Goal: Information Seeking & Learning: Learn about a topic

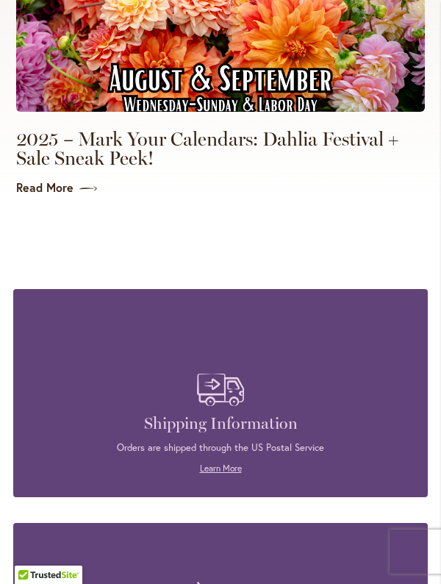
scroll to position [4367, 0]
click at [68, 196] on link "Read More" at bounding box center [220, 187] width 409 height 17
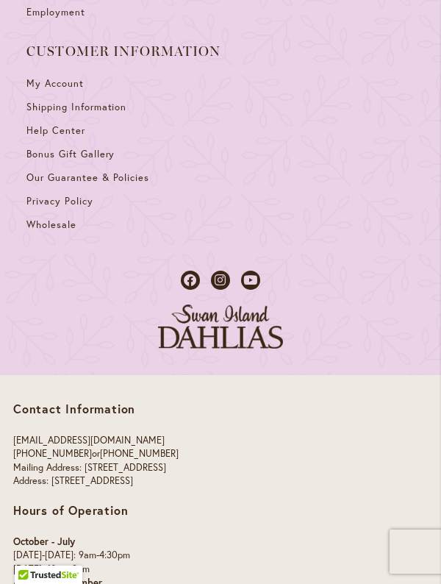
scroll to position [1889, 0]
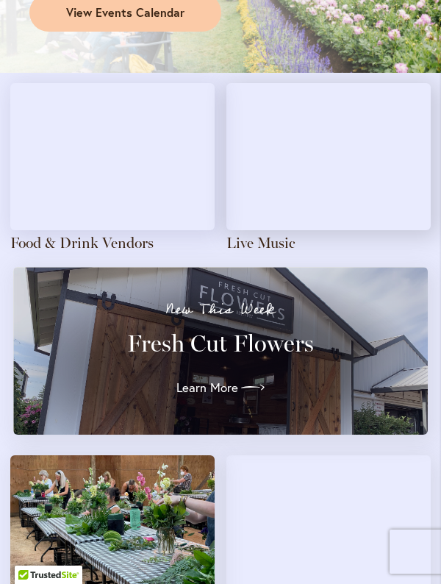
scroll to position [1573, 0]
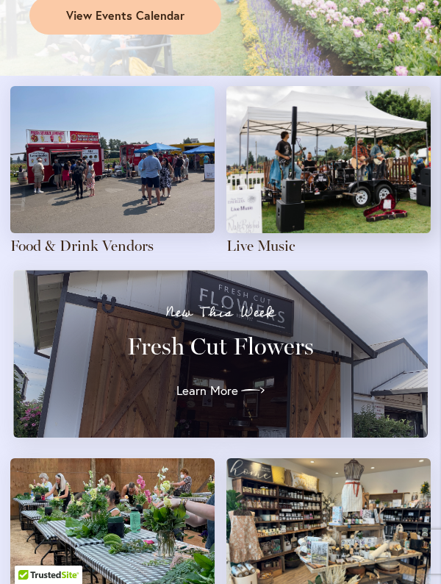
click at [166, 24] on span "View Events Calendar" at bounding box center [125, 15] width 118 height 17
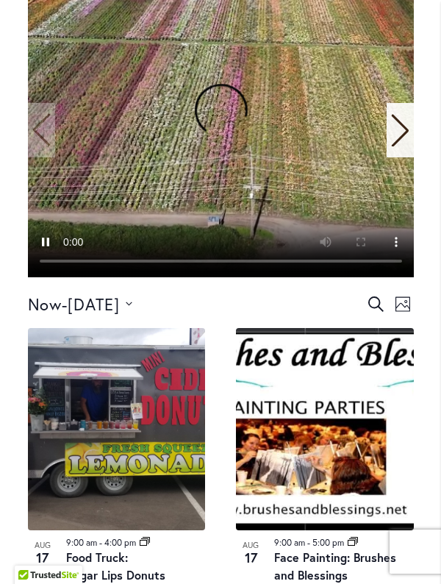
scroll to position [507, 0]
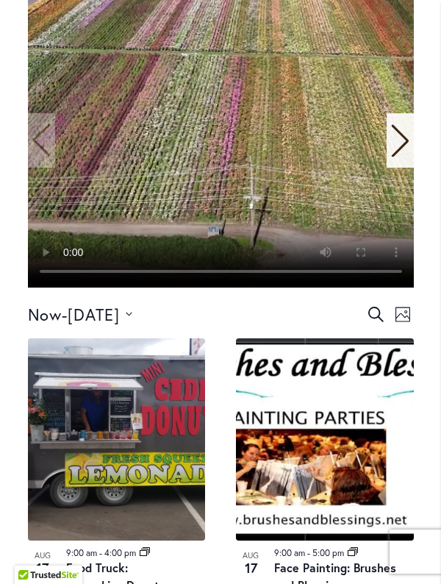
click at [400, 157] on icon "Next slide" at bounding box center [400, 140] width 20 height 32
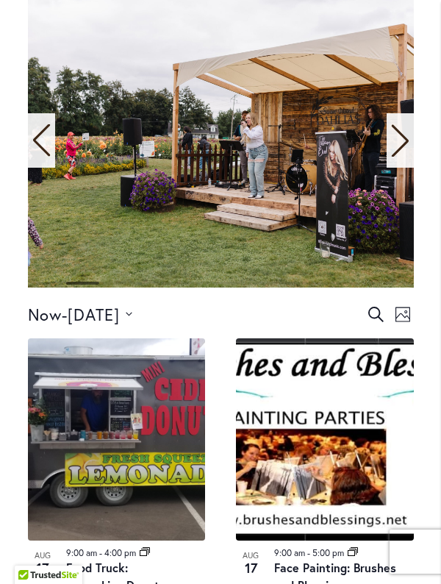
click at [404, 157] on icon "Next slide" at bounding box center [399, 141] width 17 height 32
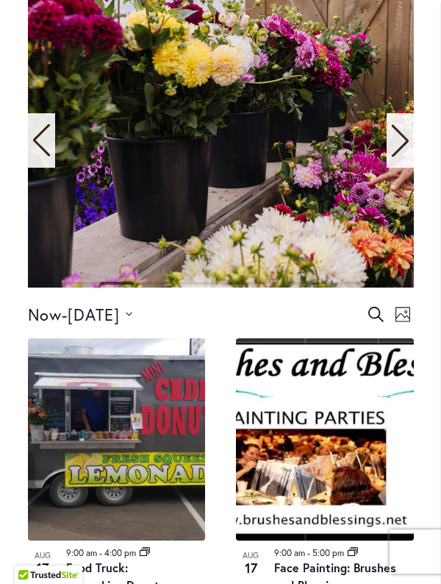
click at [403, 157] on icon "Next slide" at bounding box center [399, 141] width 17 height 32
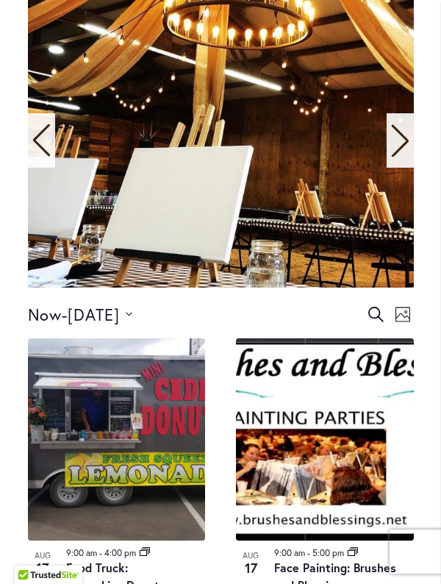
click at [411, 168] on div "Next slide" at bounding box center [400, 140] width 27 height 54
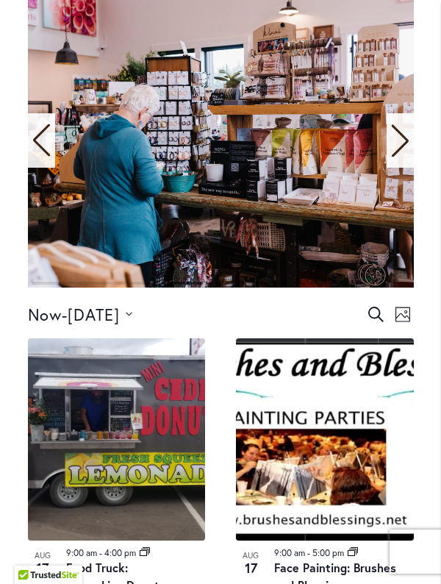
click at [40, 157] on icon "Previous slide" at bounding box center [42, 140] width 20 height 32
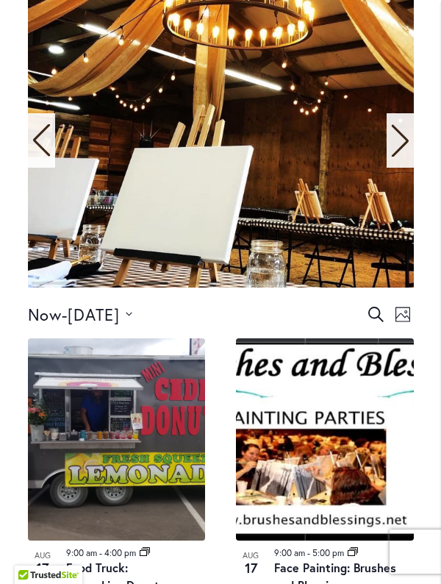
click at [410, 157] on icon "Next slide" at bounding box center [400, 140] width 20 height 32
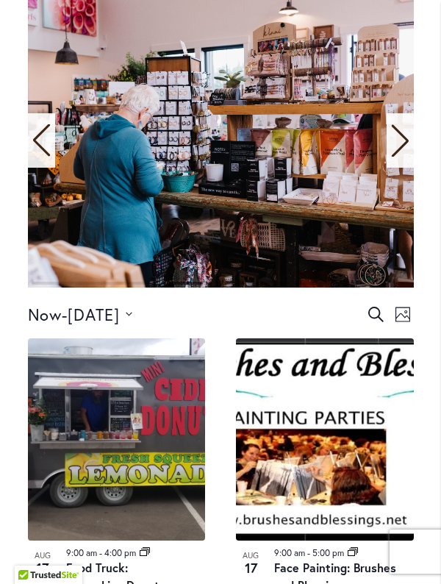
click at [404, 157] on icon "Next slide" at bounding box center [400, 140] width 20 height 32
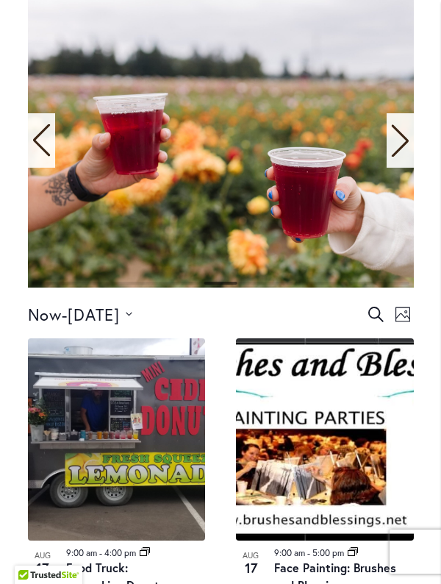
click at [411, 168] on div "Next slide" at bounding box center [400, 140] width 27 height 54
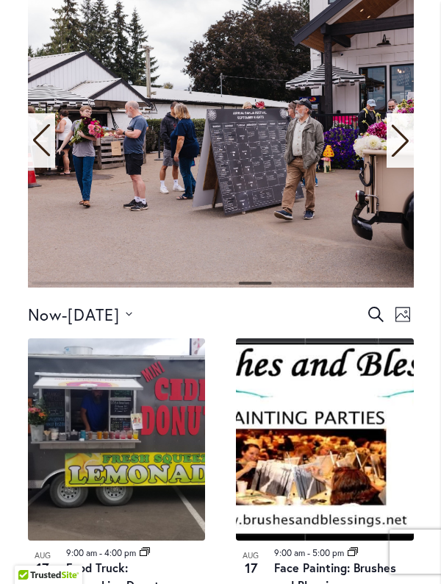
click at [405, 157] on icon "Next slide" at bounding box center [399, 141] width 17 height 32
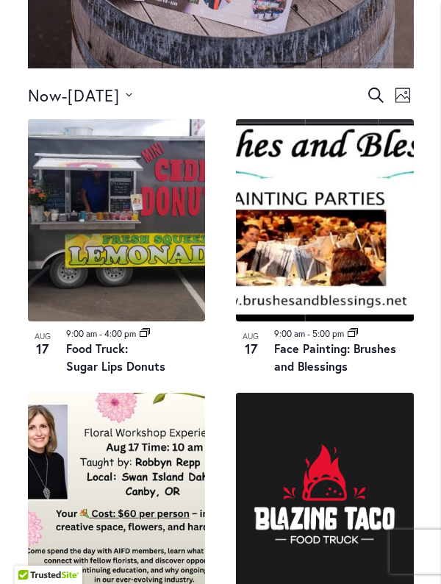
scroll to position [727, 0]
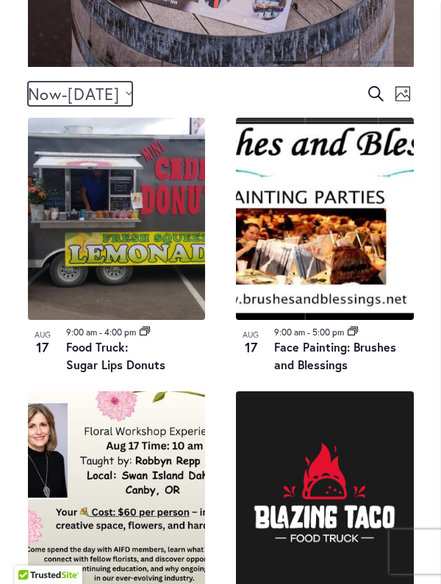
click at [132, 96] on icon "Click to toggle datepicker" at bounding box center [129, 93] width 7 height 4
click at [300, 106] on div "Now Now - 8/20/2025 August 20 Select date. *********" at bounding box center [197, 94] width 338 height 24
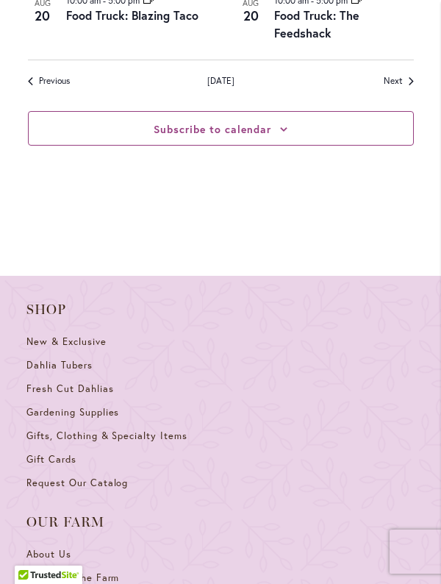
scroll to position [2523, 0]
click at [403, 88] on link "Next Events" at bounding box center [399, 82] width 30 height 13
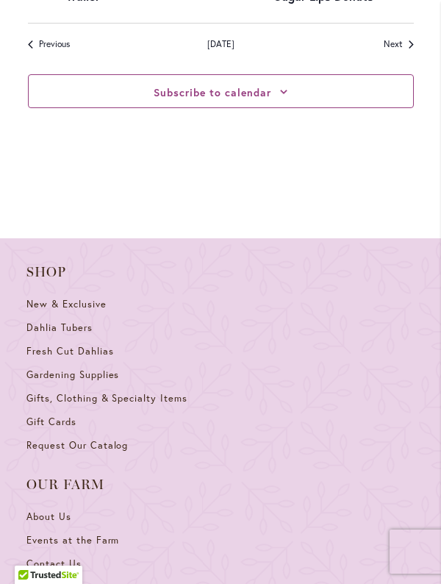
scroll to position [2483, 0]
click at [393, 51] on span "Next Events" at bounding box center [393, 45] width 19 height 13
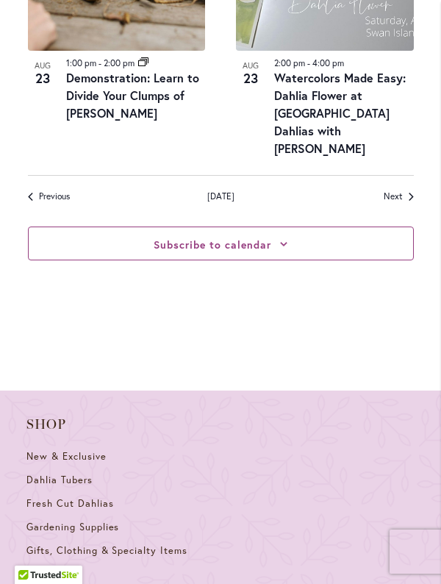
scroll to position [2419, 0]
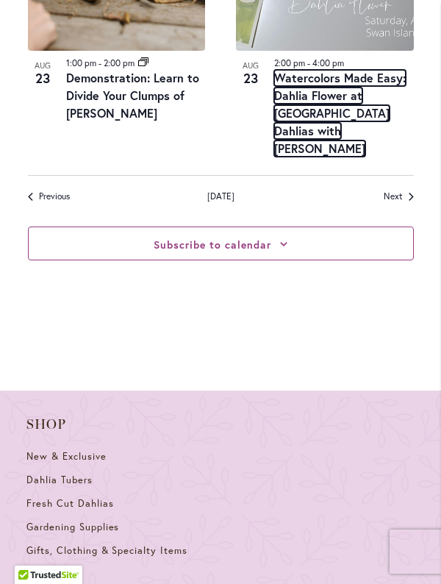
click at [318, 157] on link "Watercolors Made Easy: Dahlia Flower at [GEOGRAPHIC_DATA] Dahlias with [PERSON_…" at bounding box center [340, 113] width 132 height 87
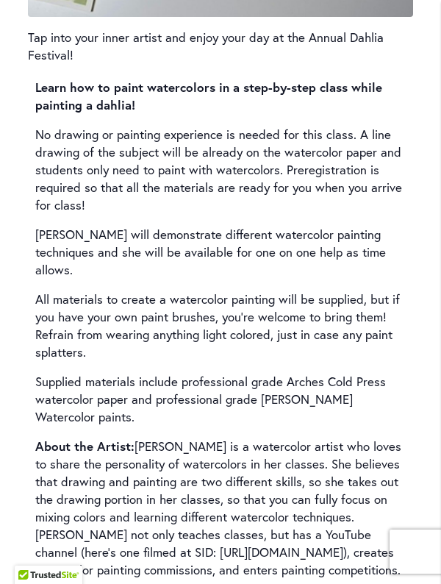
scroll to position [2147, 0]
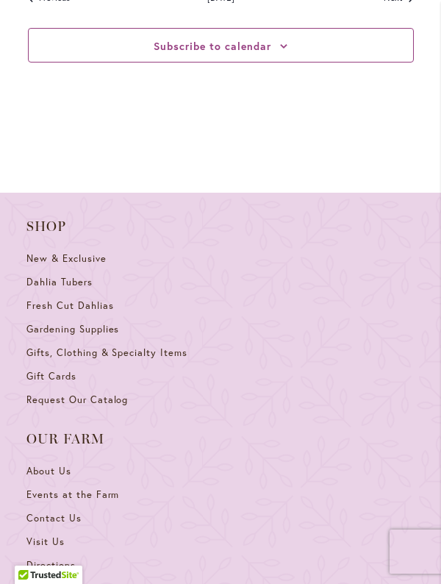
scroll to position [2608, 0]
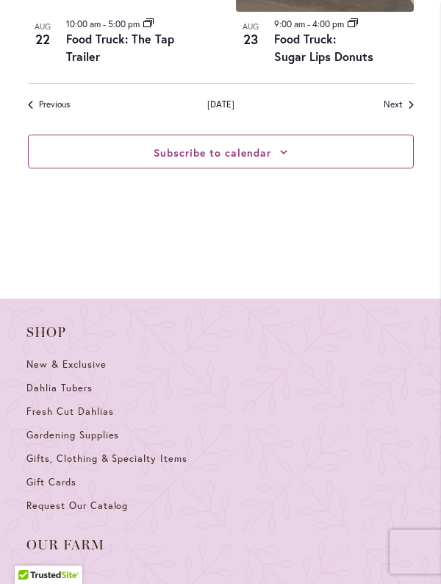
scroll to position [2423, 0]
click at [402, 111] on span "Next Events" at bounding box center [393, 105] width 19 height 13
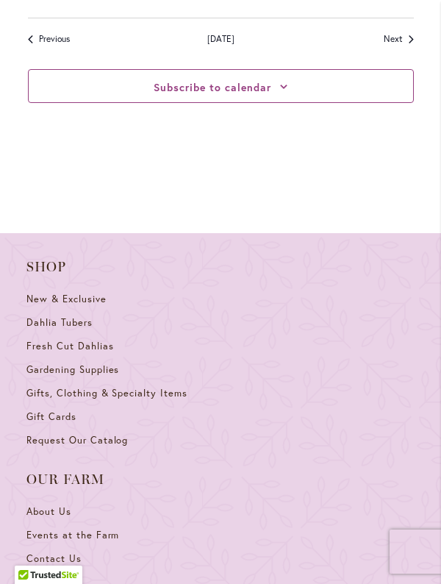
scroll to position [2579, 0]
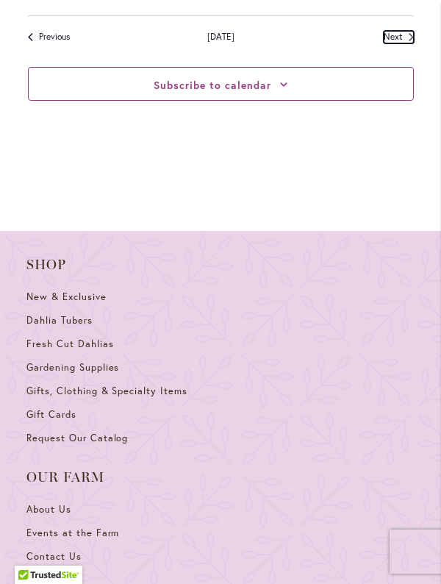
click at [397, 43] on span "Next Events" at bounding box center [393, 37] width 19 height 13
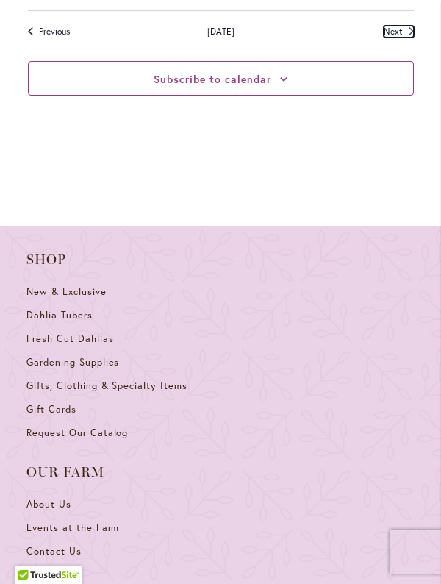
click at [396, 38] on span "Next Events" at bounding box center [393, 32] width 19 height 13
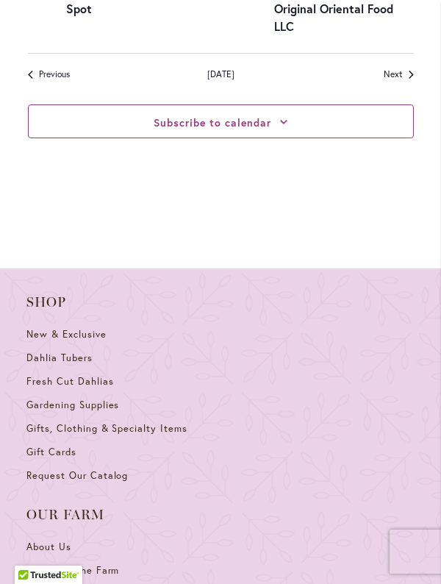
scroll to position [2469, 0]
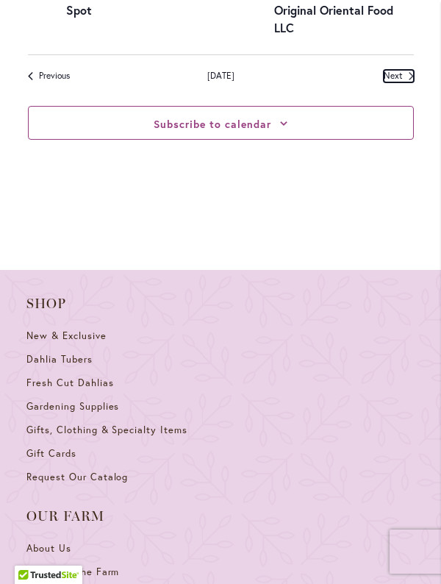
click at [398, 82] on span "Next Events" at bounding box center [393, 76] width 19 height 13
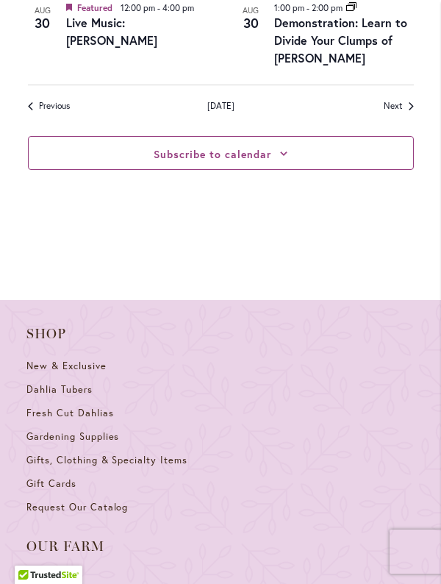
scroll to position [2474, 0]
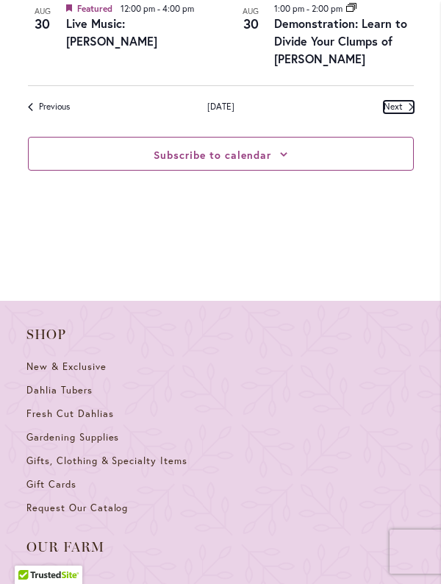
click at [402, 113] on span "Next Events" at bounding box center [393, 107] width 19 height 13
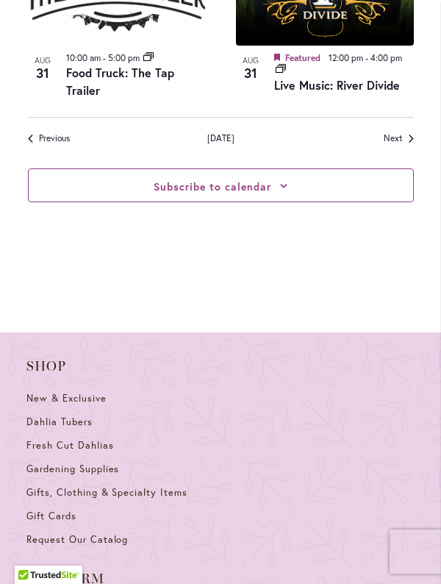
scroll to position [2425, 0]
click at [394, 145] on span "Next Events" at bounding box center [393, 138] width 19 height 13
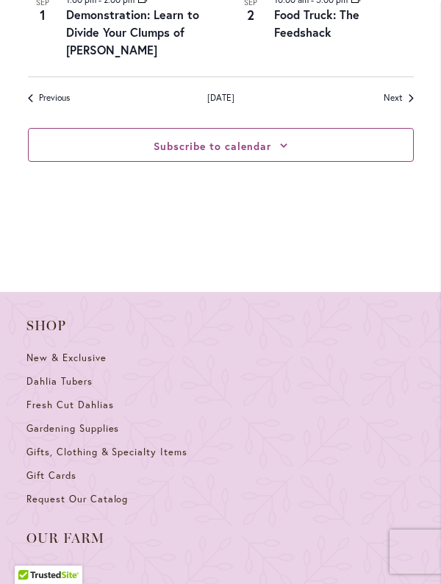
scroll to position [2510, 0]
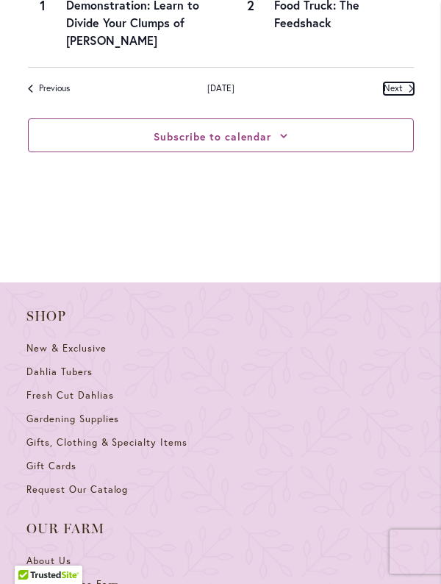
click at [396, 95] on span "Next Events" at bounding box center [393, 88] width 19 height 13
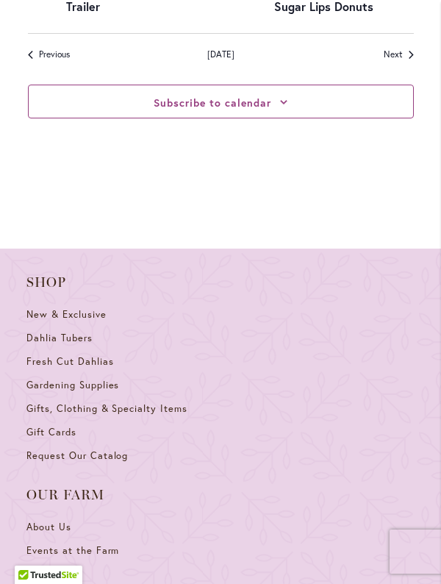
scroll to position [2506, 0]
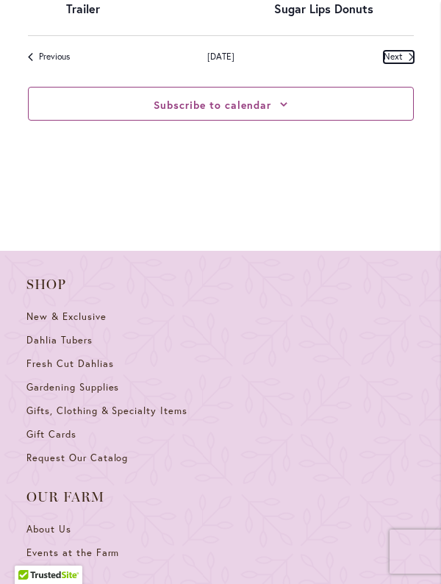
click at [398, 63] on span "Next Events" at bounding box center [393, 57] width 19 height 13
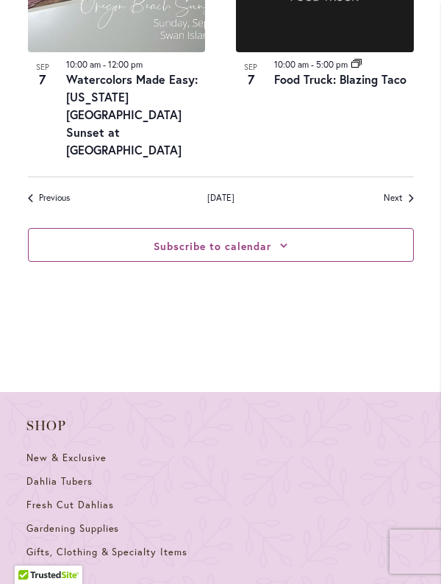
scroll to position [2436, 0]
click at [399, 204] on span "Next Events" at bounding box center [393, 198] width 19 height 13
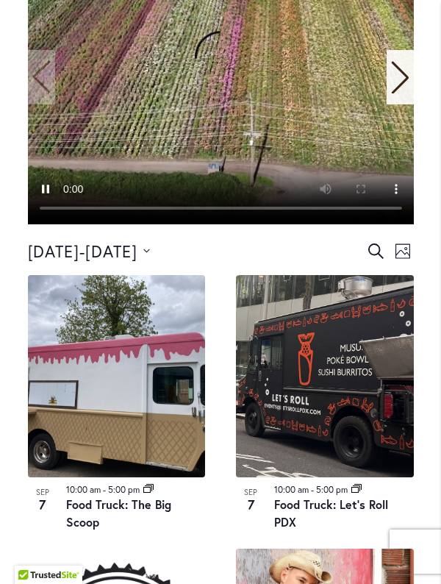
scroll to position [569, 0]
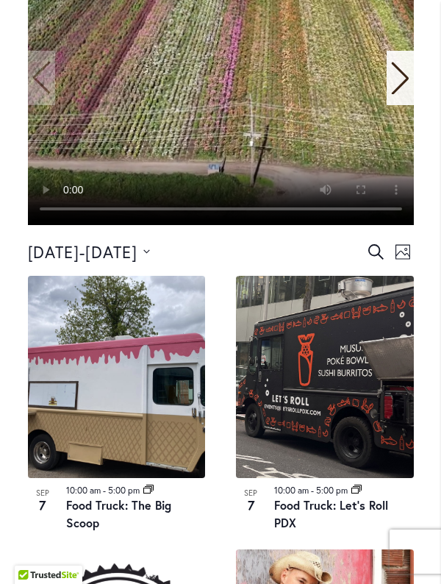
click at [407, 94] on icon "Next slide" at bounding box center [400, 78] width 20 height 32
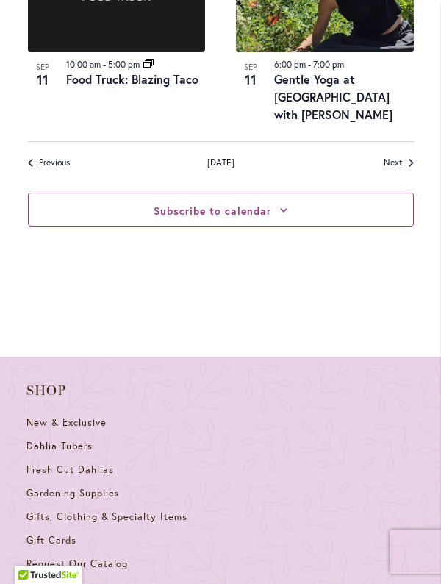
scroll to position [2418, 0]
click at [403, 169] on link "Next Events" at bounding box center [399, 163] width 30 height 13
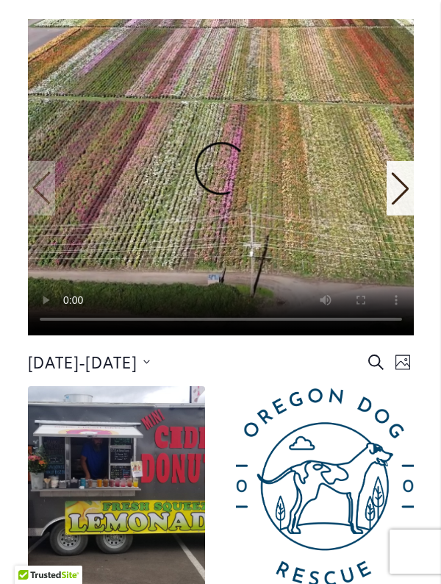
scroll to position [461, 0]
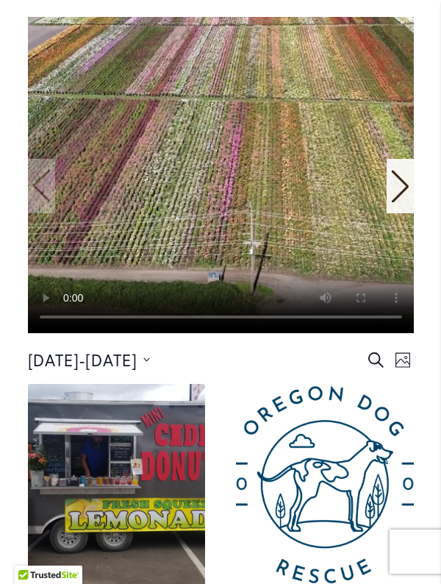
click at [399, 202] on icon "Next slide" at bounding box center [400, 186] width 20 height 32
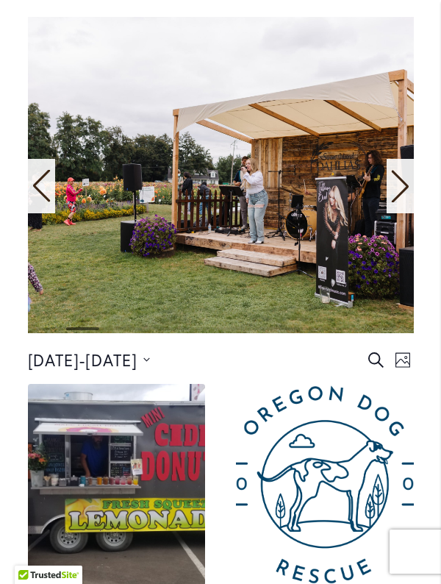
click at [412, 213] on div "Next slide" at bounding box center [400, 186] width 27 height 54
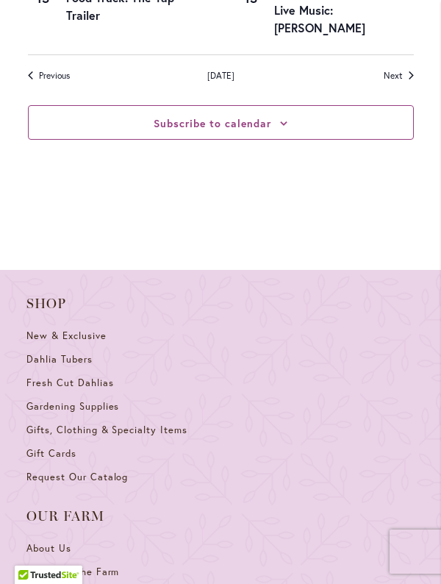
scroll to position [2536, 0]
click at [399, 82] on span "Next Events" at bounding box center [393, 75] width 19 height 13
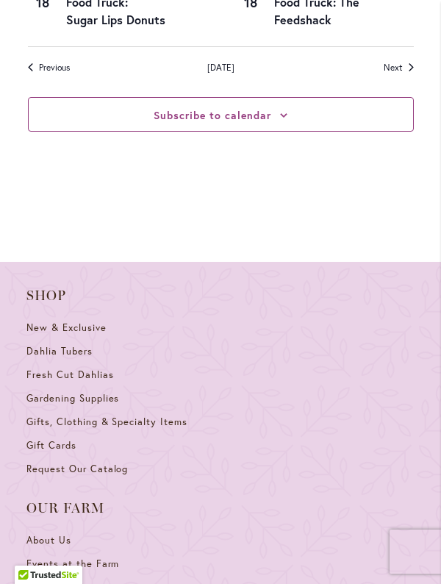
scroll to position [2526, 0]
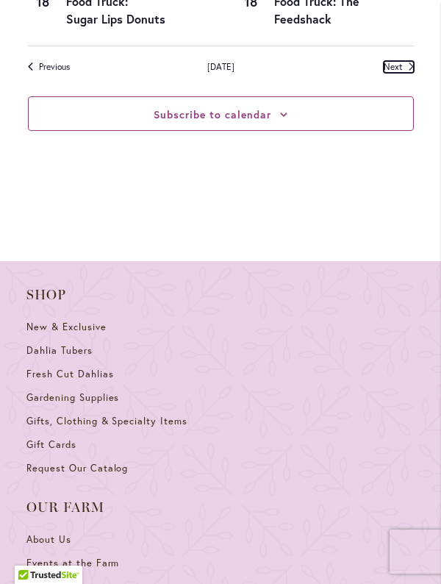
click at [396, 74] on span "Next Events" at bounding box center [393, 67] width 19 height 13
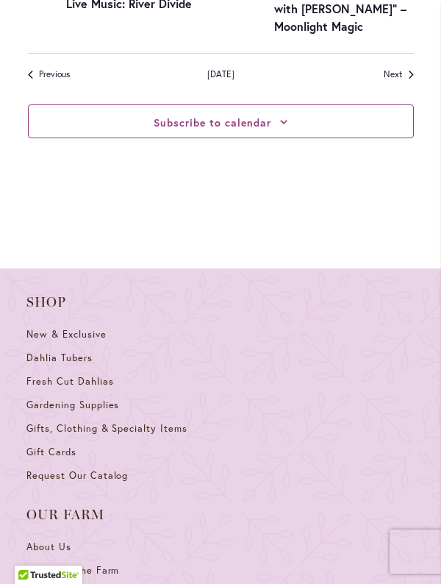
scroll to position [2474, 0]
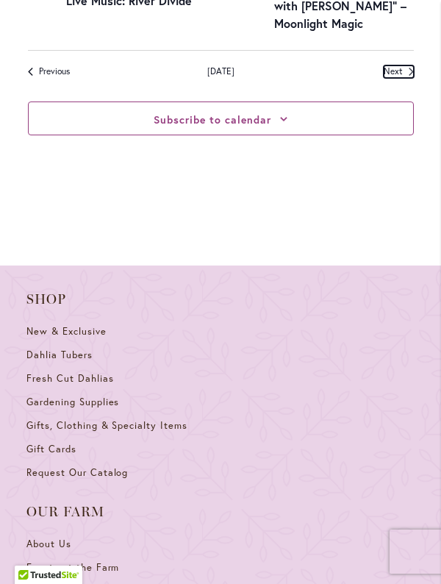
click at [399, 78] on span "Next Events" at bounding box center [393, 71] width 19 height 13
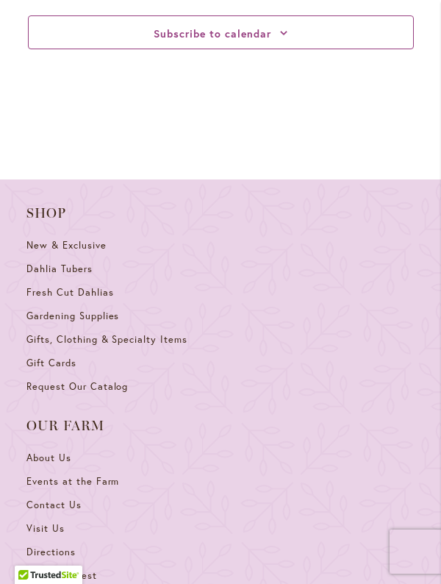
click at [397, 74] on div "Subscribe to calendar Google Calendar iCalendar Outlook 365 Outlook Live Export…" at bounding box center [221, 33] width 386 height 82
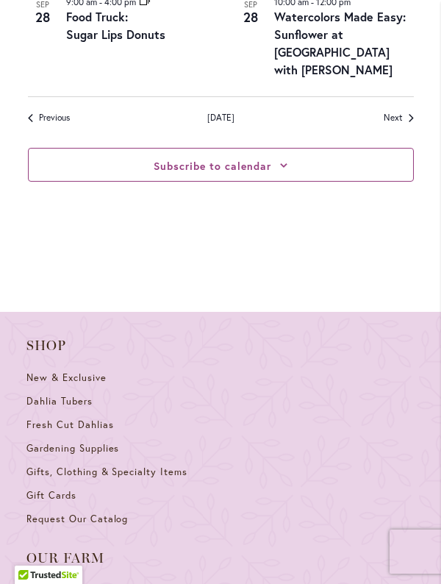
scroll to position [2480, 0]
click at [403, 124] on link "Next Events" at bounding box center [399, 118] width 30 height 13
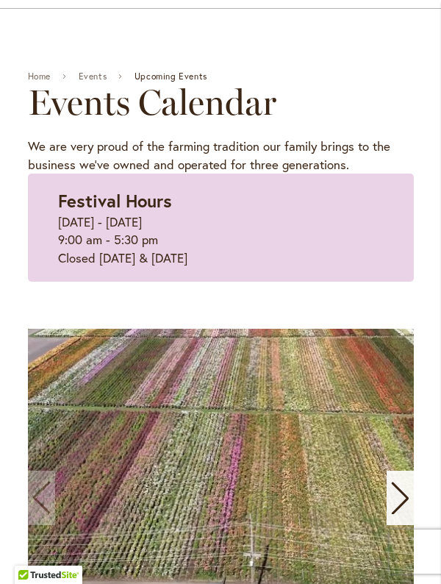
scroll to position [0, 0]
